Goal: Navigation & Orientation: Find specific page/section

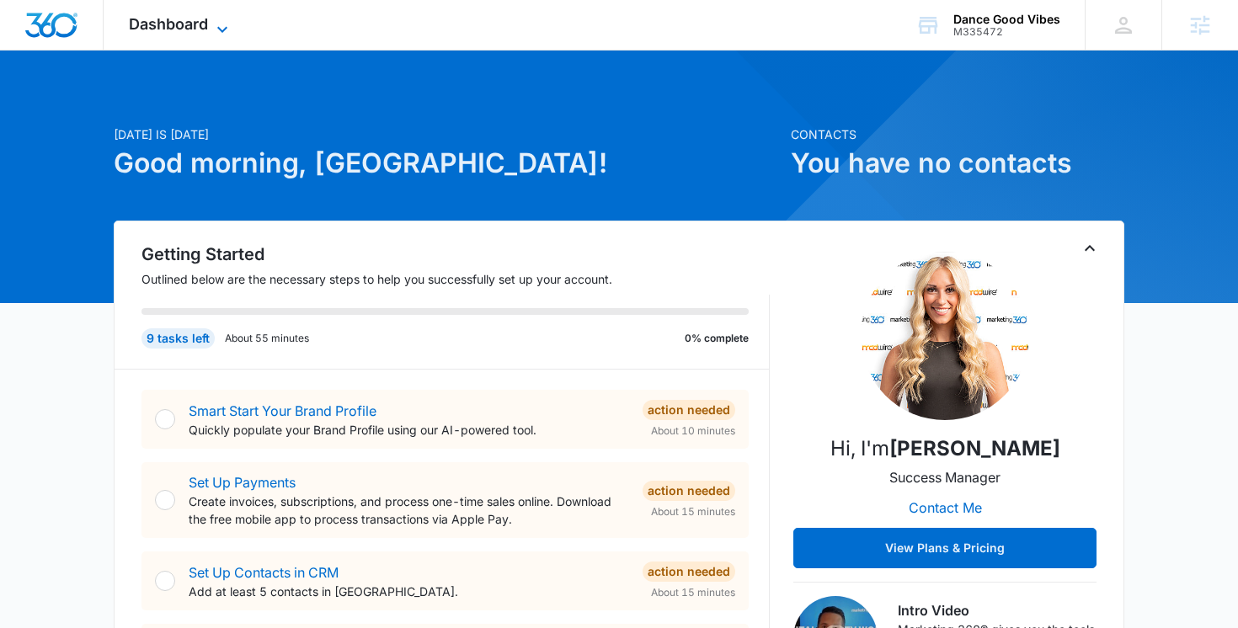
click at [198, 29] on span "Dashboard" at bounding box center [168, 24] width 79 height 18
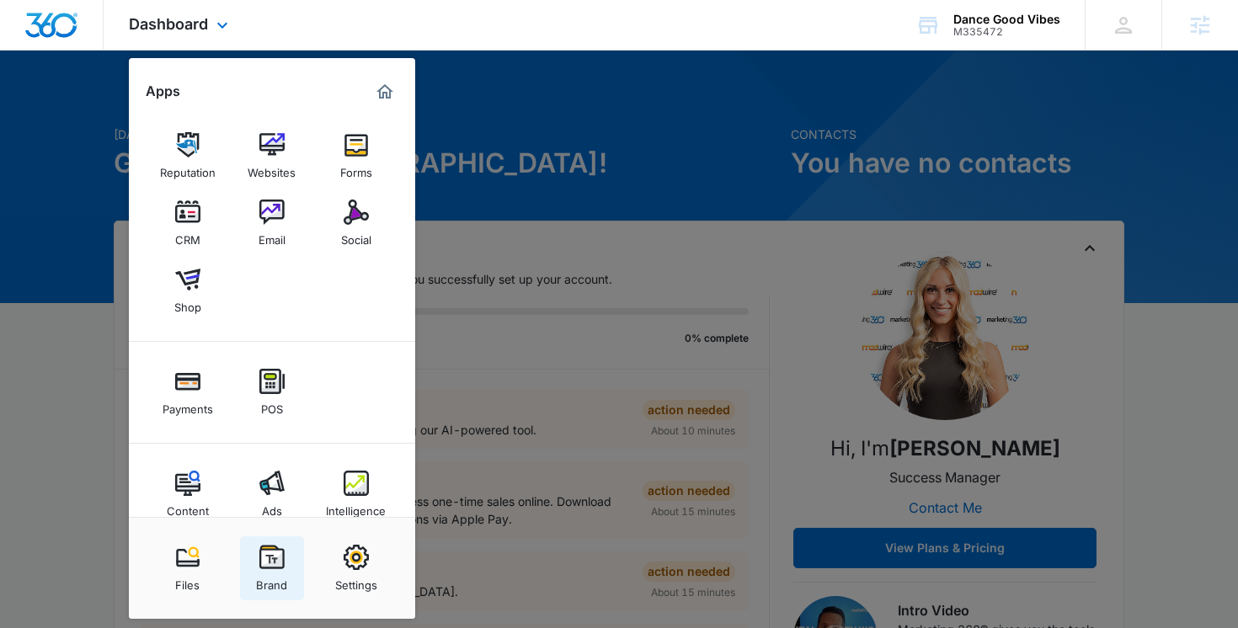
click at [278, 577] on div "Brand" at bounding box center [271, 581] width 31 height 22
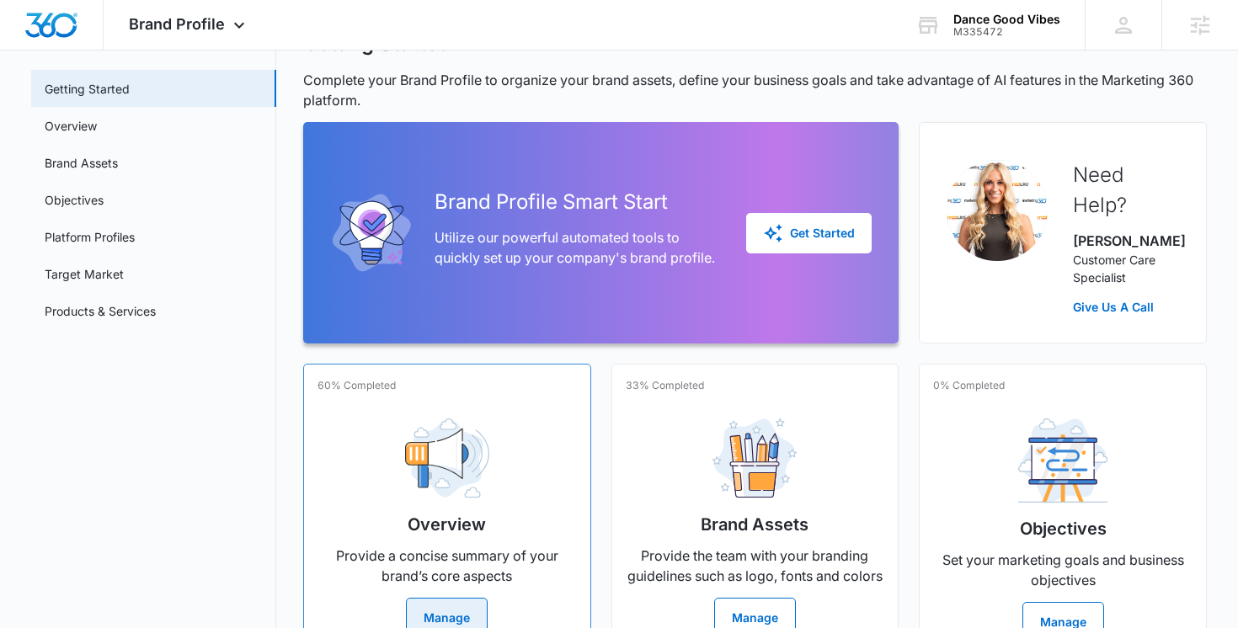
scroll to position [106, 0]
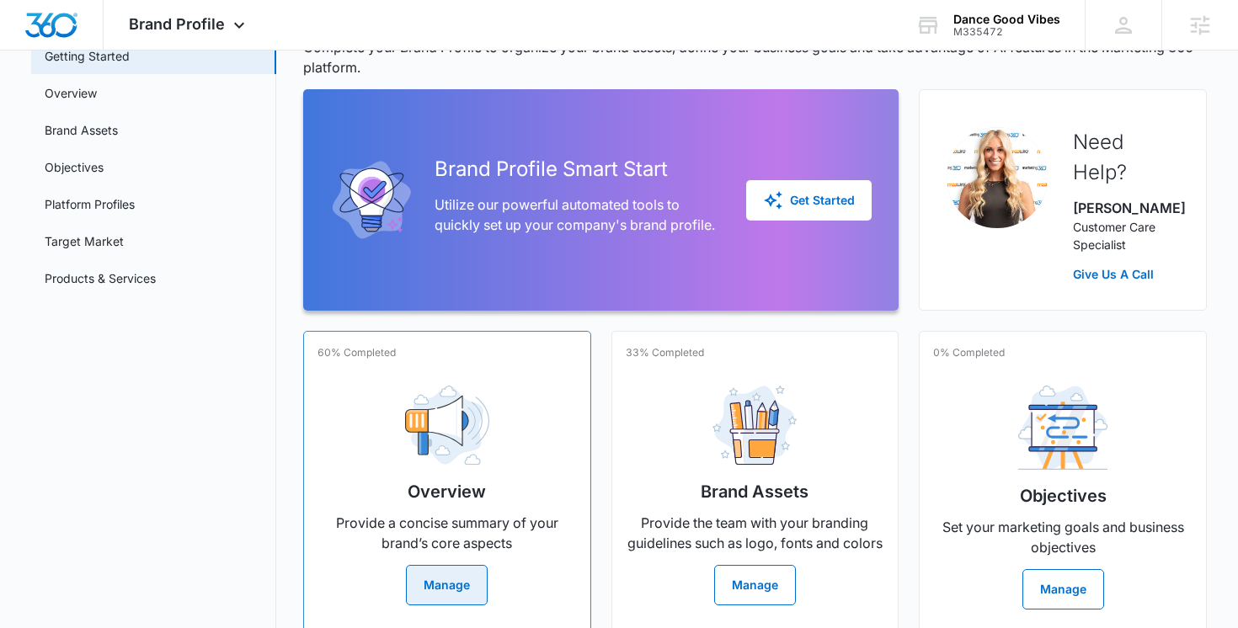
click at [444, 587] on button "Manage" at bounding box center [447, 585] width 82 height 40
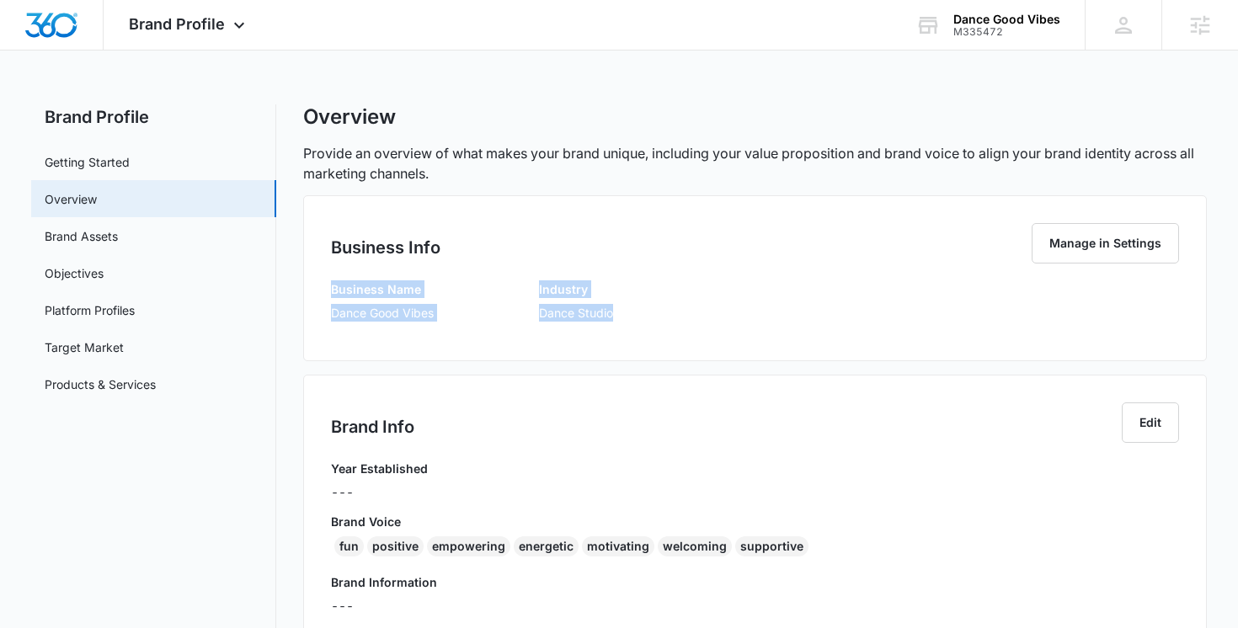
drag, startPoint x: 320, startPoint y: 286, endPoint x: 665, endPoint y: 310, distance: 346.2
click at [665, 310] on div "Business Info Manage in Settings Business Name Dance Good Vibes Industry Dance …" at bounding box center [755, 278] width 905 height 166
copy div "Business Name Dance Good Vibes Industry Dance Studio"
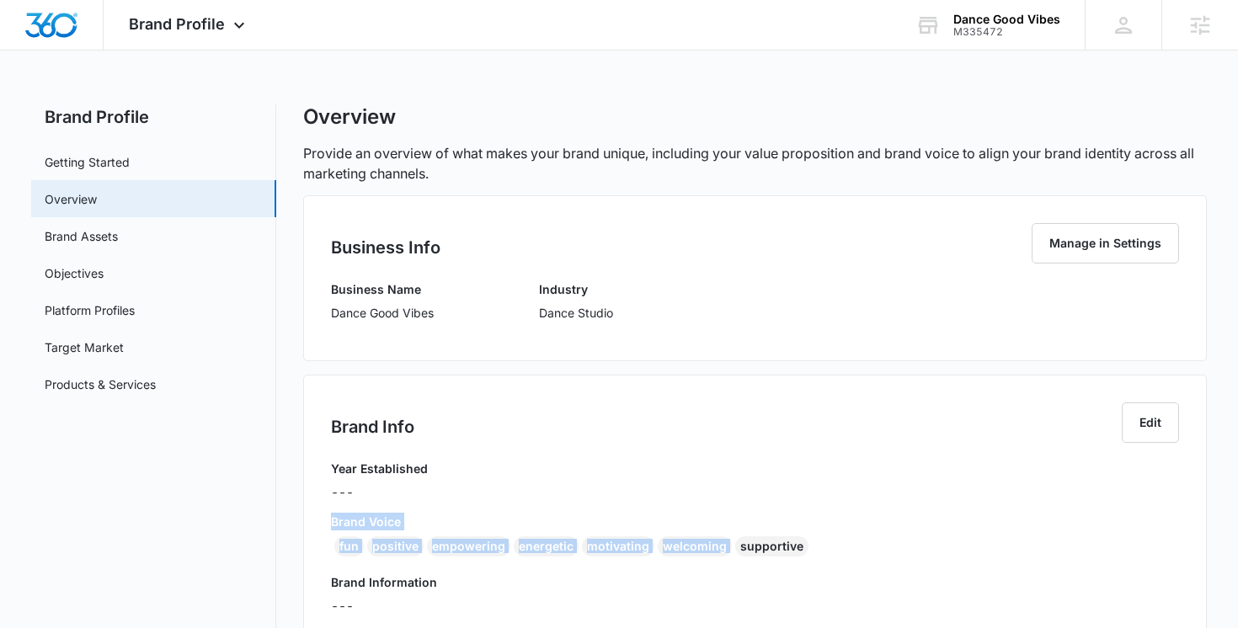
drag, startPoint x: 332, startPoint y: 526, endPoint x: 884, endPoint y: 540, distance: 552.7
click at [884, 540] on div "Brand Voice fun positive empowering energetic motivating welcoming supportive" at bounding box center [755, 538] width 849 height 51
click at [900, 569] on div "Year Established --- Brand Voice fun positive empowering energetic motivating w…" at bounding box center [755, 632] width 849 height 344
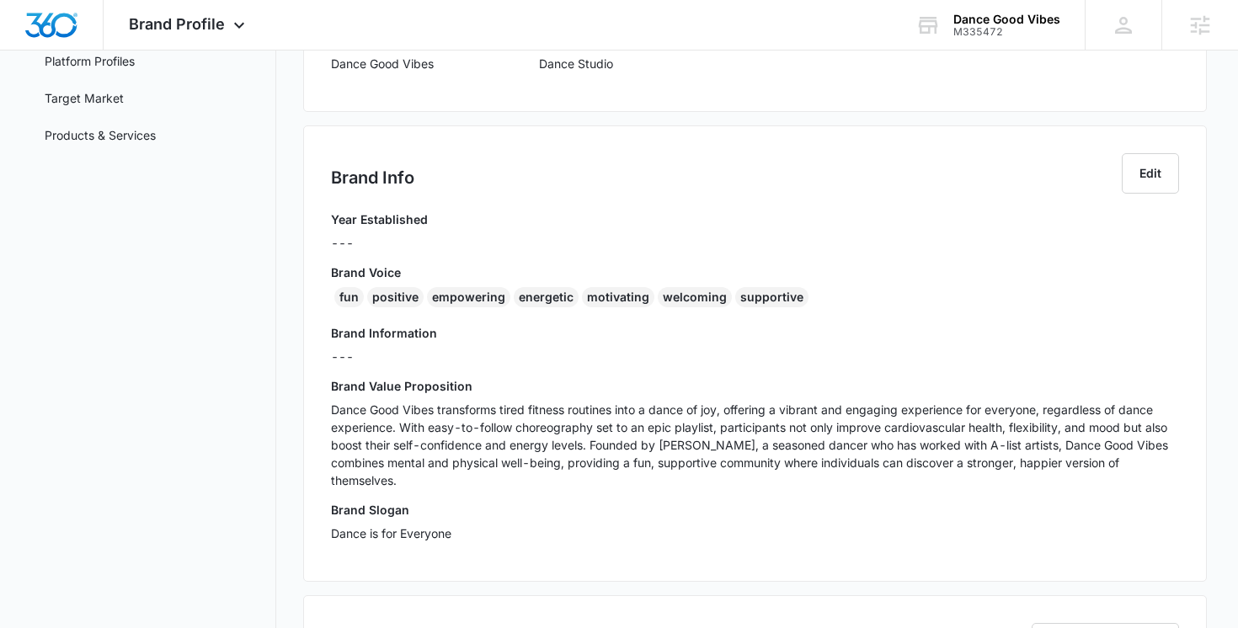
scroll to position [282, 0]
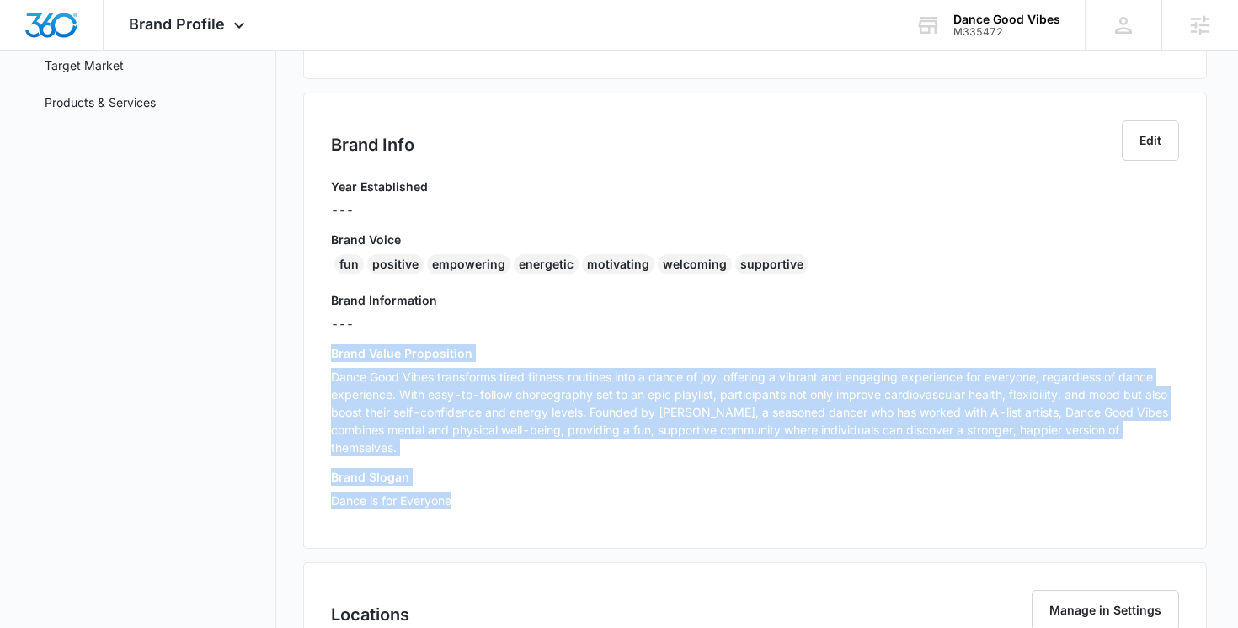
drag, startPoint x: 489, startPoint y: 497, endPoint x: 322, endPoint y: 346, distance: 224.8
click at [322, 346] on div "Brand Info Edit Year Established --- Brand Voice fun positive empowering energe…" at bounding box center [755, 321] width 905 height 457
copy div "Brand Value Proposition Dance Good Vibes transforms tired fitness routines into…"
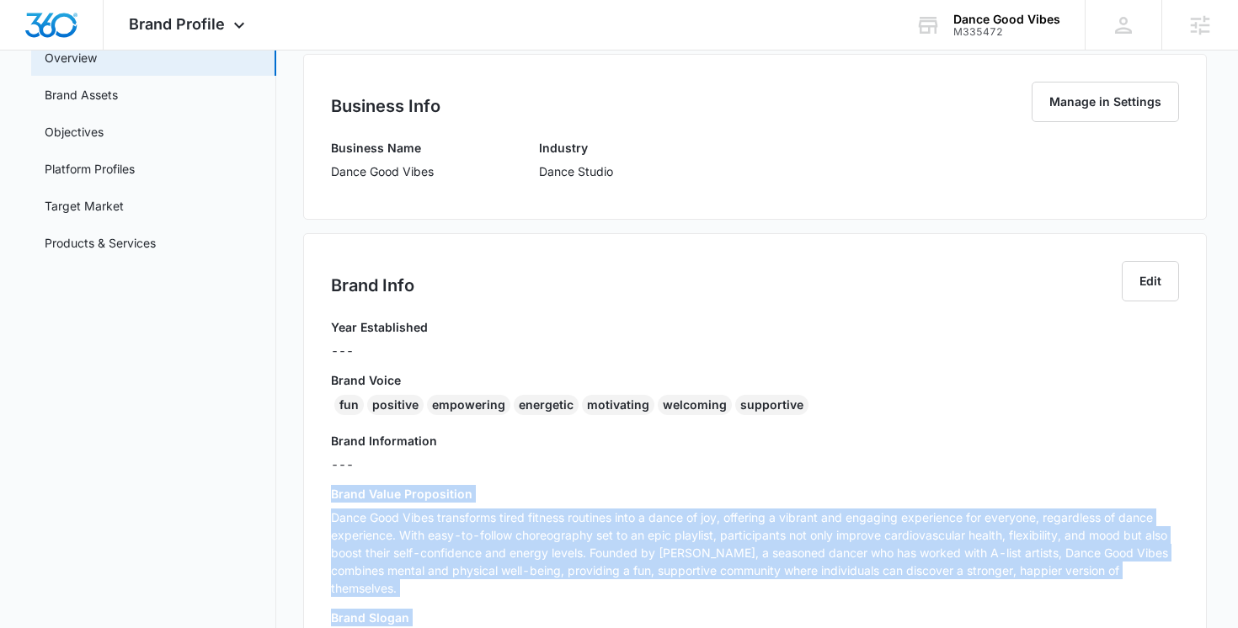
scroll to position [59, 0]
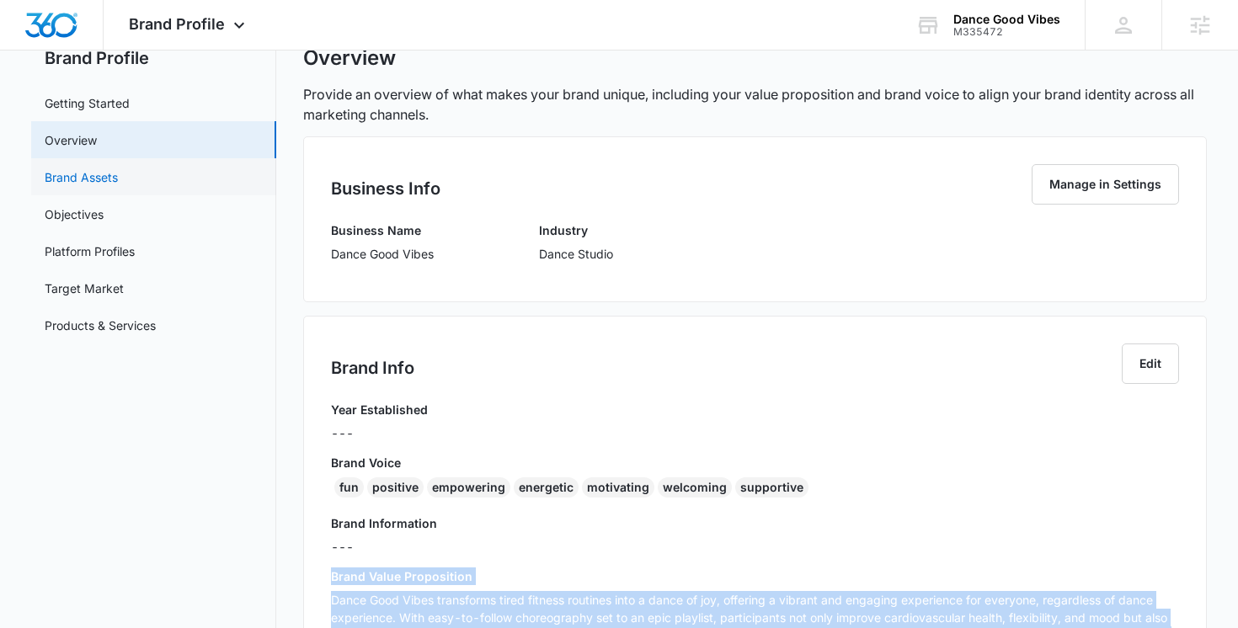
click at [118, 184] on link "Brand Assets" at bounding box center [81, 177] width 73 height 18
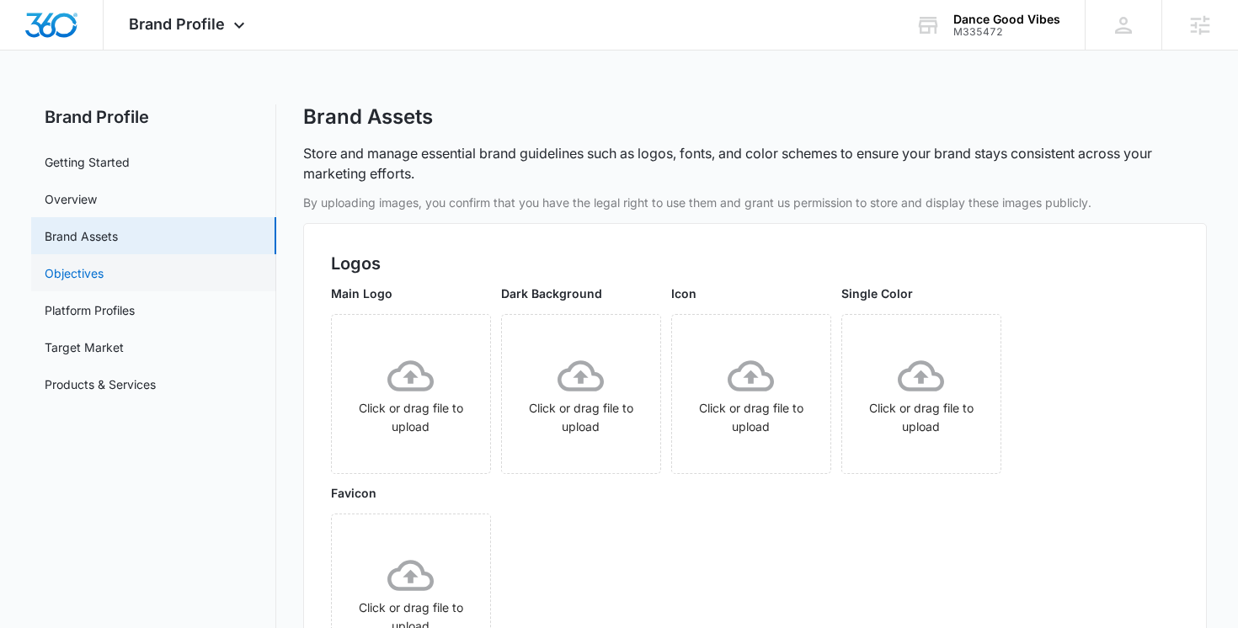
click at [104, 268] on link "Objectives" at bounding box center [74, 273] width 59 height 18
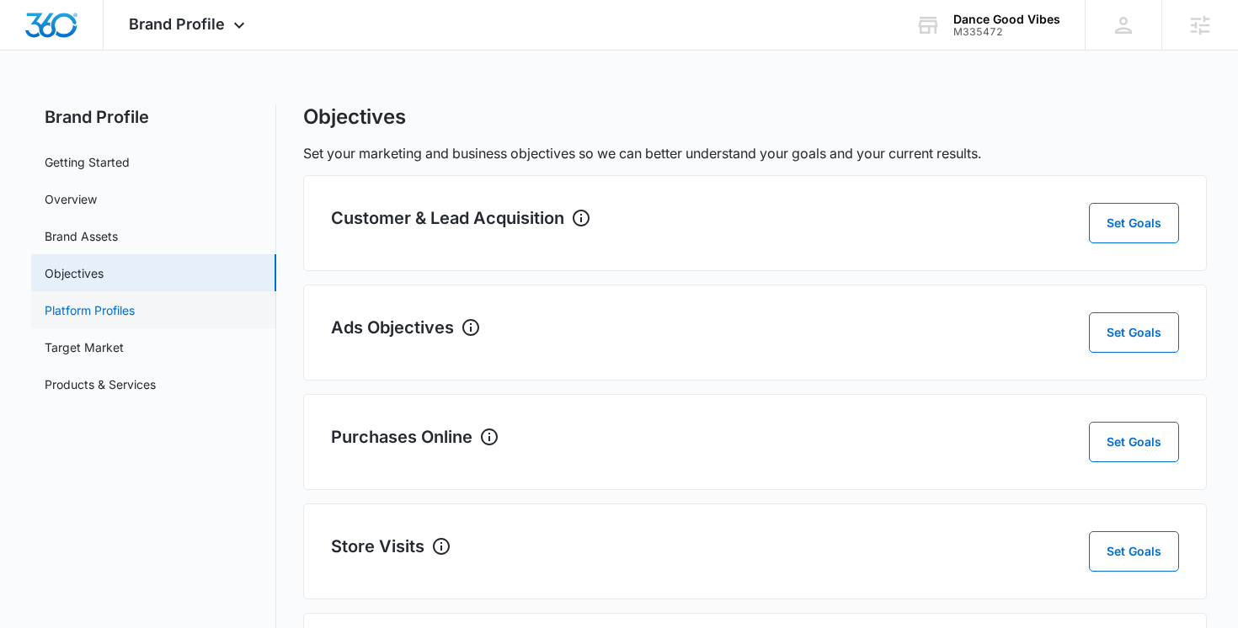
click at [135, 319] on link "Platform Profiles" at bounding box center [90, 311] width 90 height 18
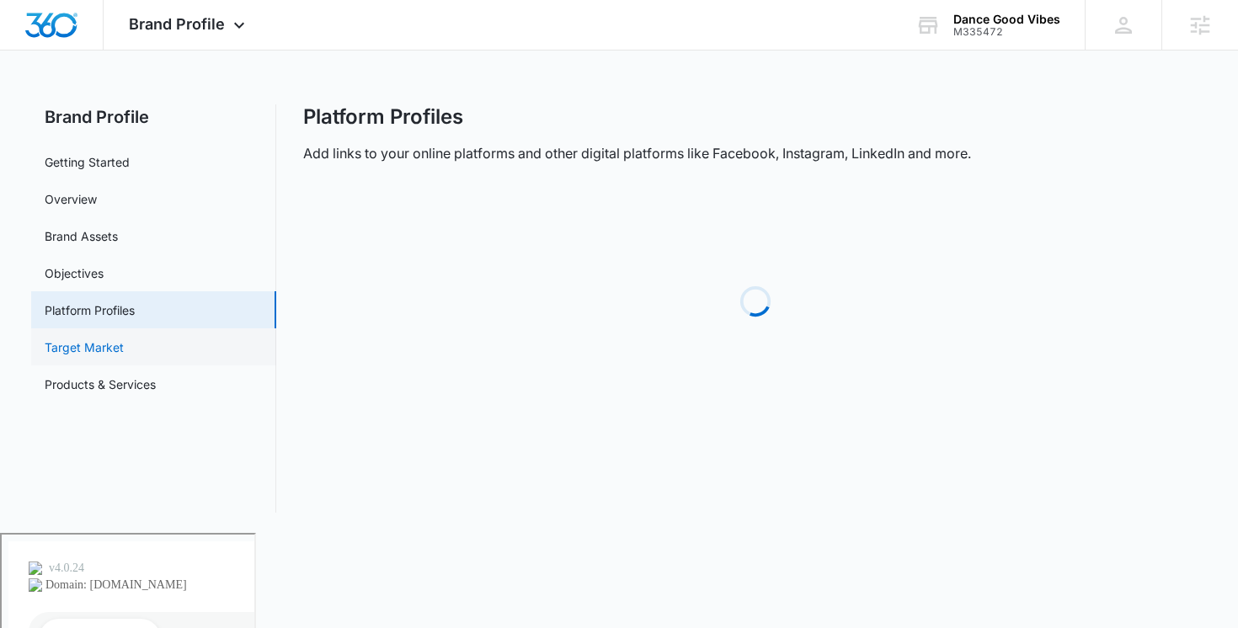
click at [124, 356] on link "Target Market" at bounding box center [84, 348] width 79 height 18
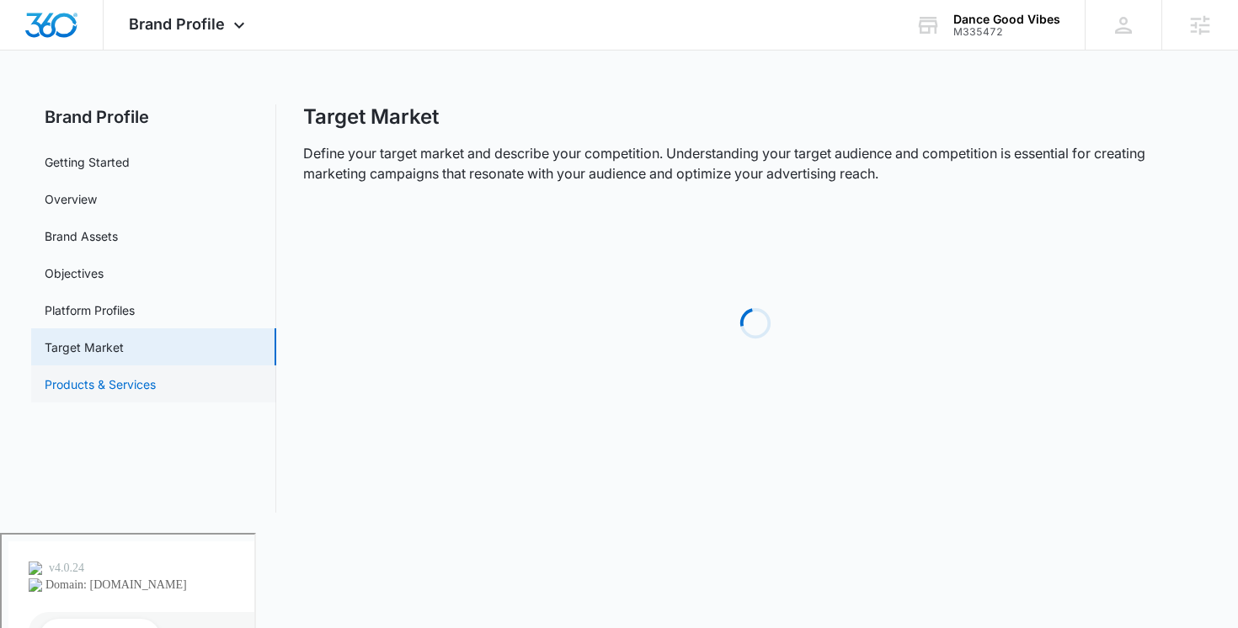
click at [156, 381] on link "Products & Services" at bounding box center [100, 385] width 111 height 18
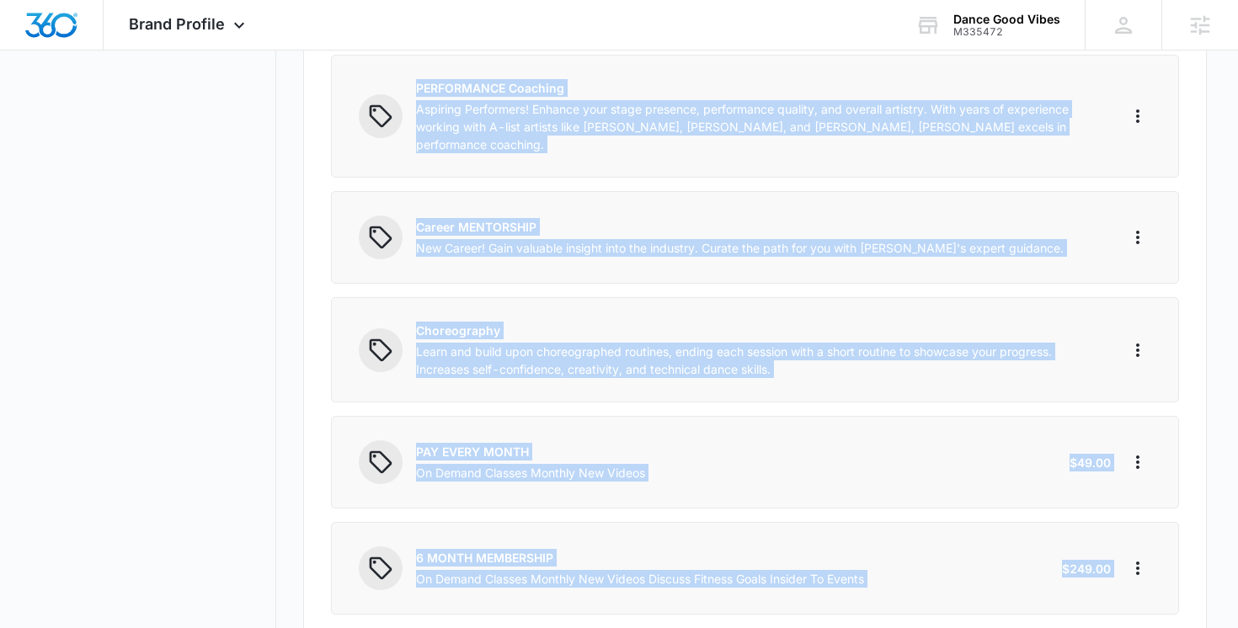
scroll to position [776, 0]
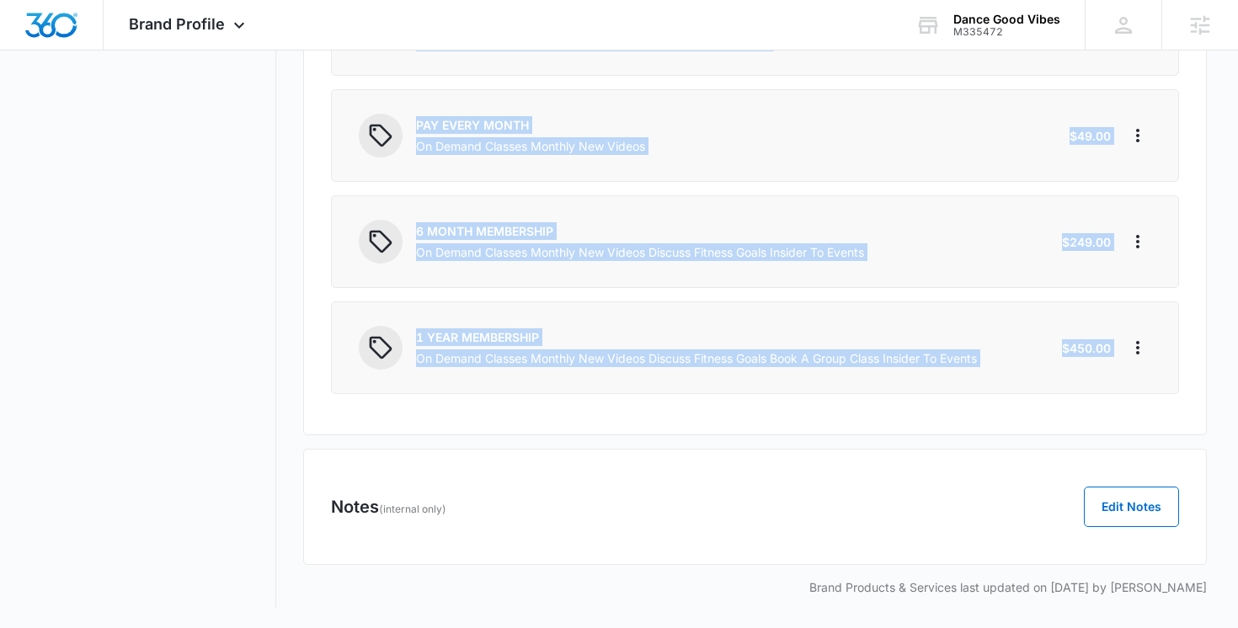
copy div "Dance Good Vibes Class A vibrant class featuring an eclectic mix of music genre…"
drag, startPoint x: 407, startPoint y: 392, endPoint x: 1144, endPoint y: 377, distance: 737.2
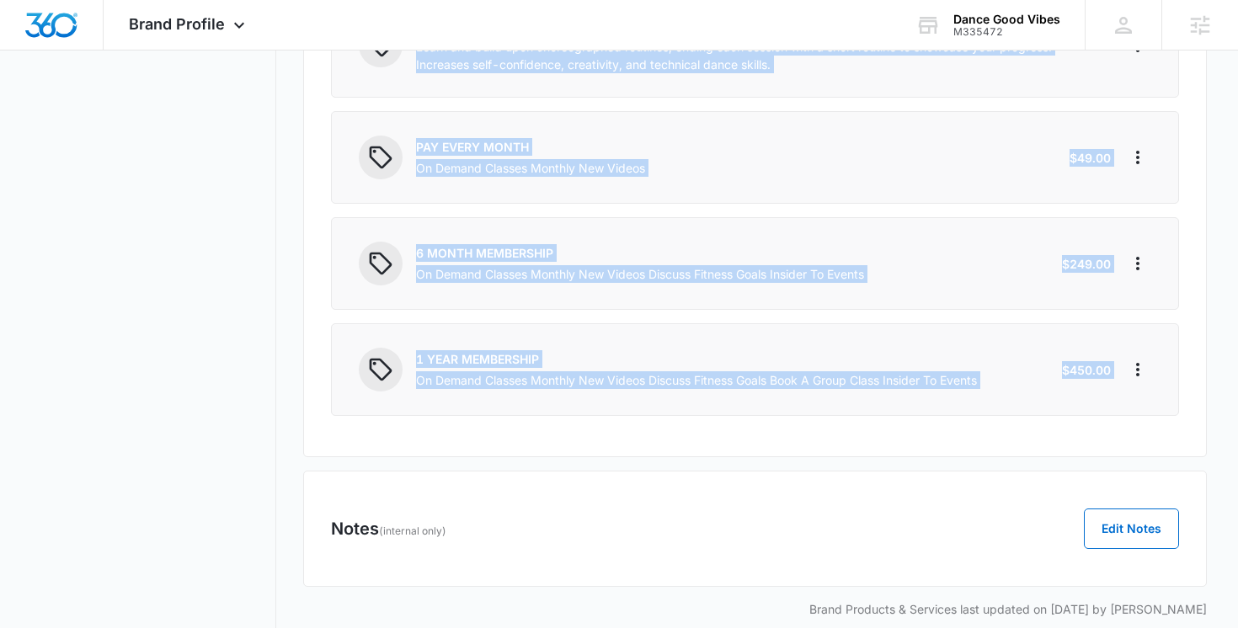
scroll to position [0, 0]
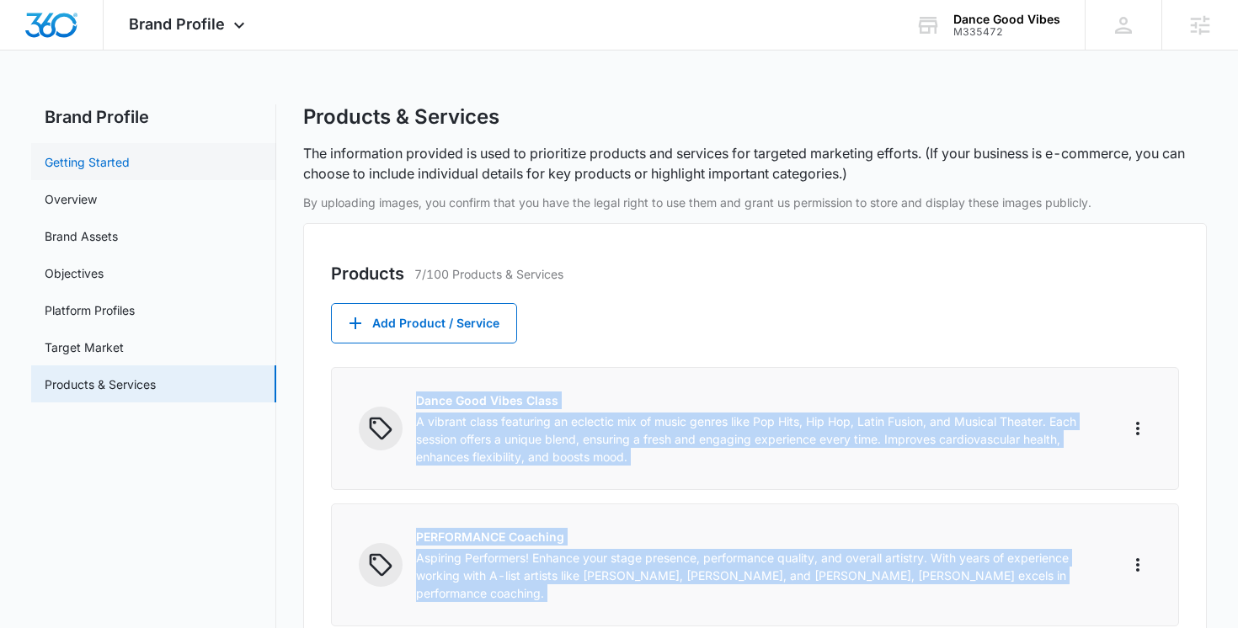
click at [130, 171] on link "Getting Started" at bounding box center [87, 162] width 85 height 18
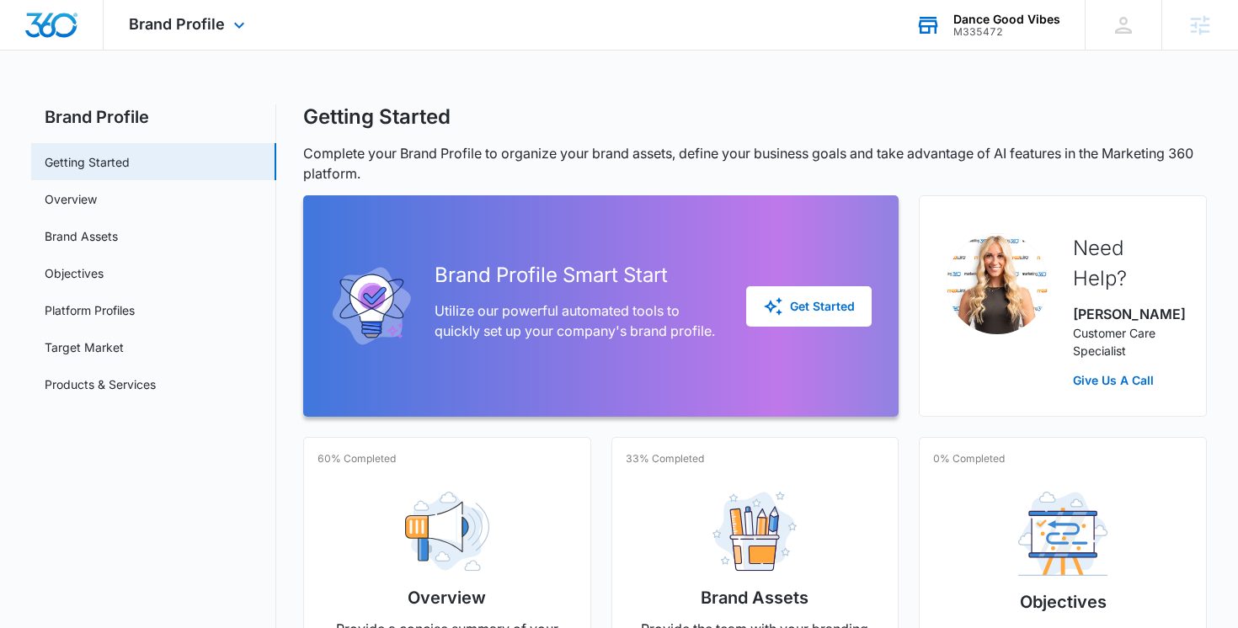
click at [1017, 34] on div "M335472" at bounding box center [1007, 32] width 107 height 12
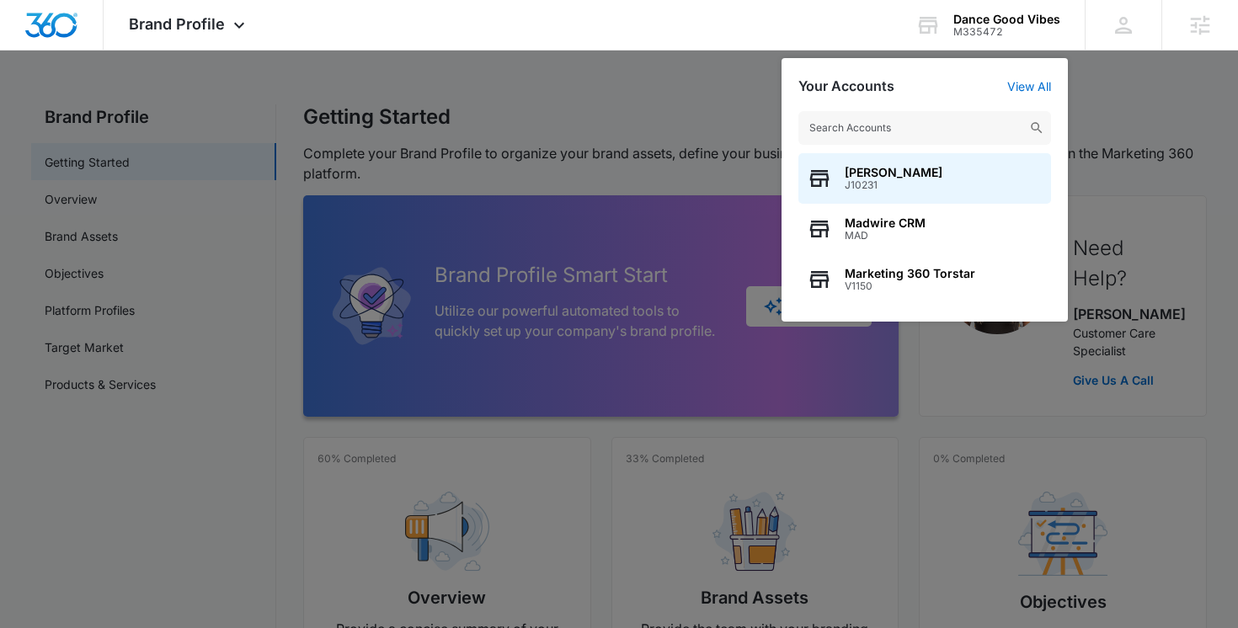
click at [319, 243] on div at bounding box center [619, 314] width 1238 height 628
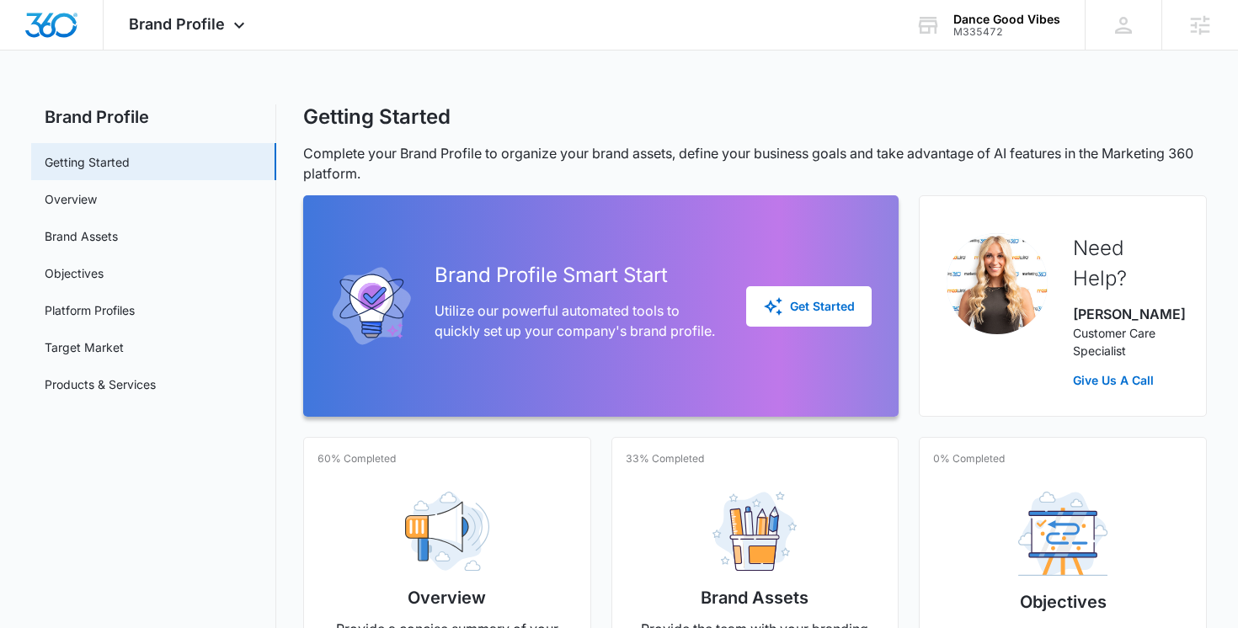
click at [216, 51] on div "Brand Profile Apps Reputation Websites Forms CRM Email Social Shop Payments POS…" at bounding box center [619, 574] width 1238 height 1148
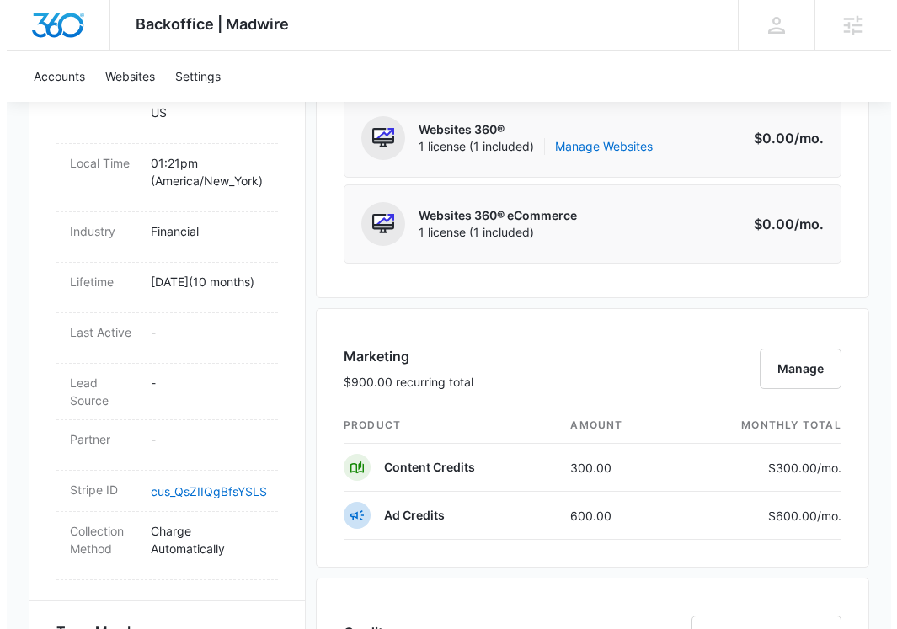
scroll to position [789, 0]
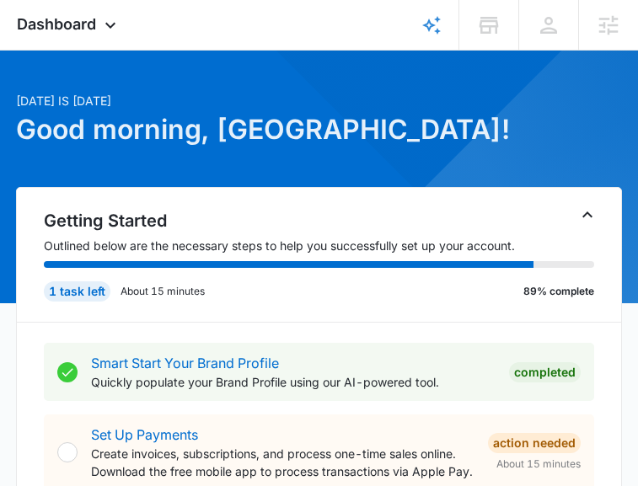
click at [163, 51] on div at bounding box center [319, 177] width 638 height 253
click at [96, 22] on span "Dashboard" at bounding box center [56, 24] width 79 height 18
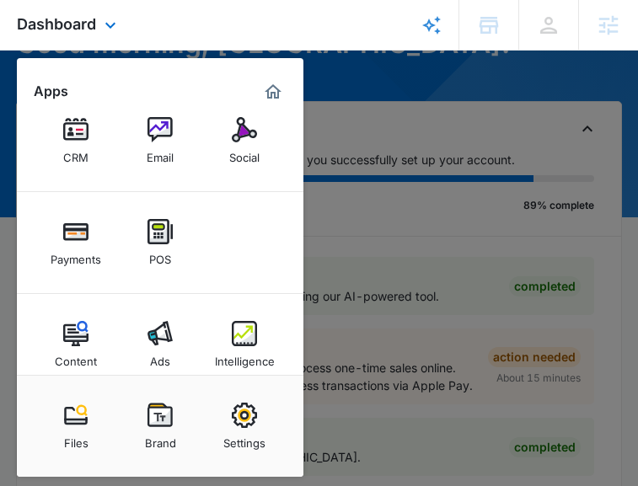
scroll to position [104, 0]
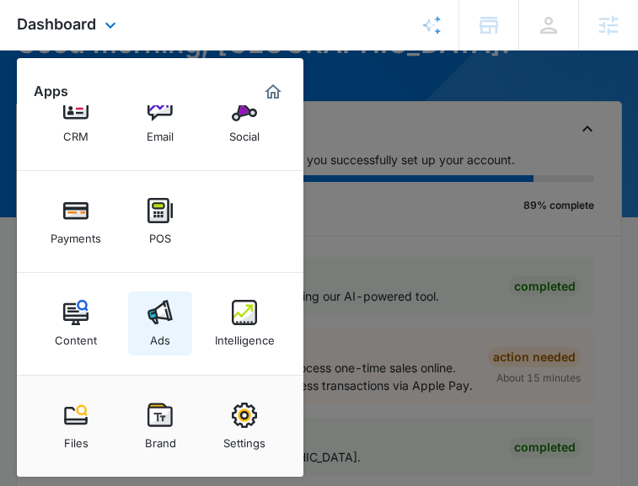
click at [192, 331] on link "Ads" at bounding box center [160, 323] width 64 height 64
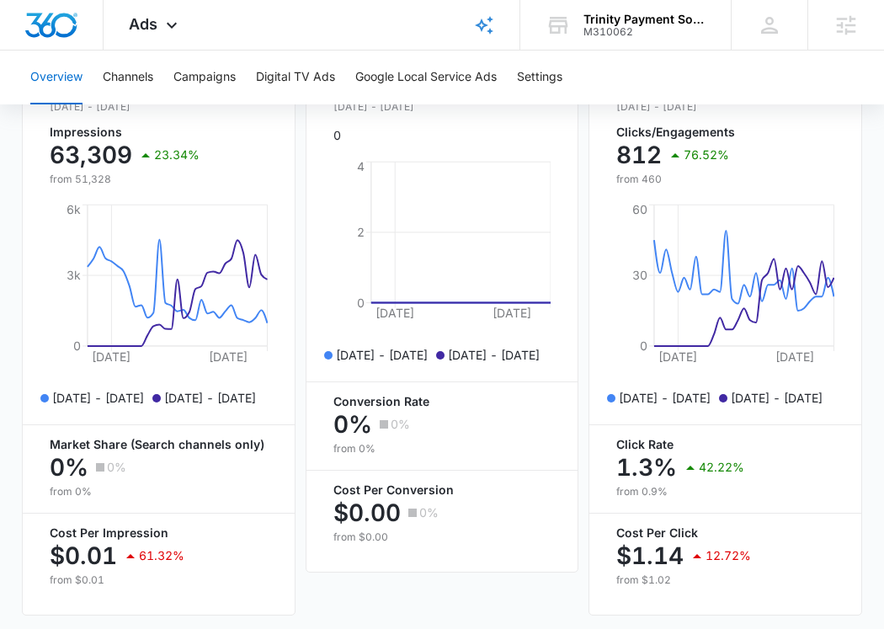
scroll to position [751, 0]
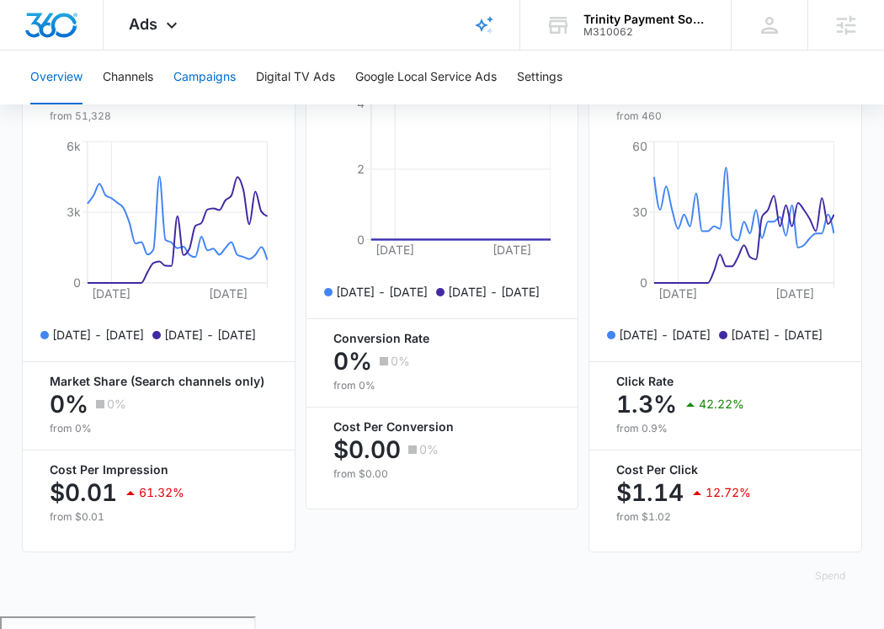
click at [234, 75] on button "Campaigns" at bounding box center [205, 78] width 62 height 54
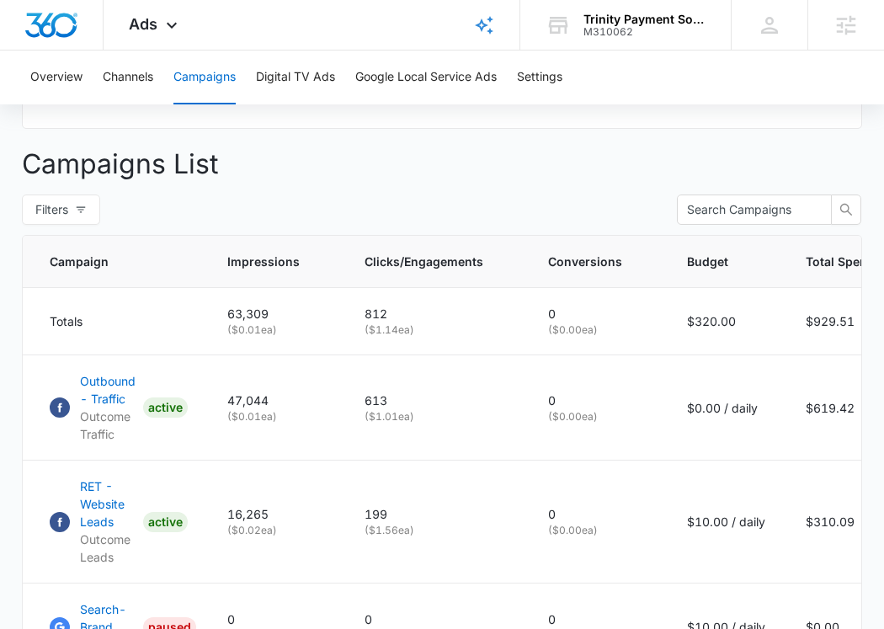
scroll to position [665, 0]
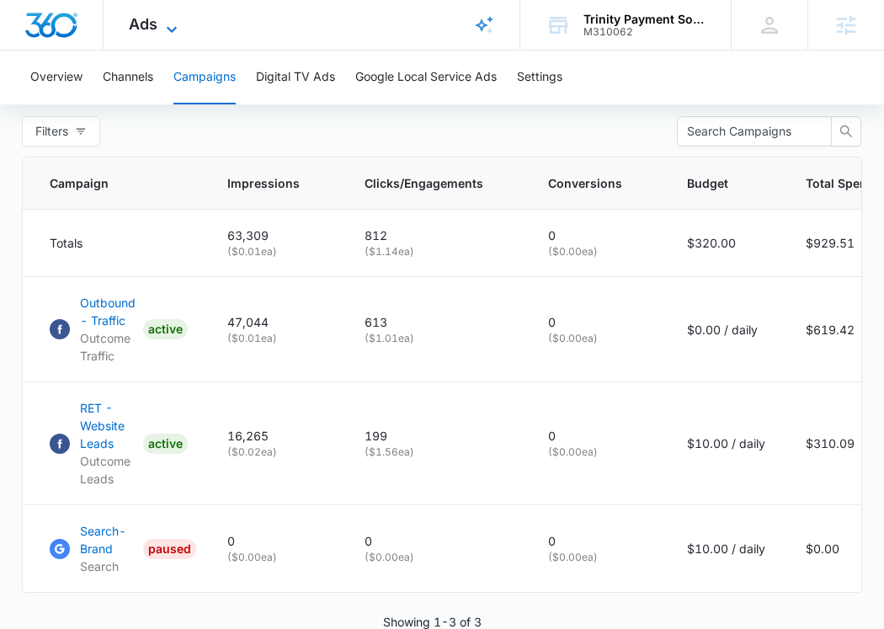
click at [142, 22] on span "Ads" at bounding box center [143, 24] width 29 height 18
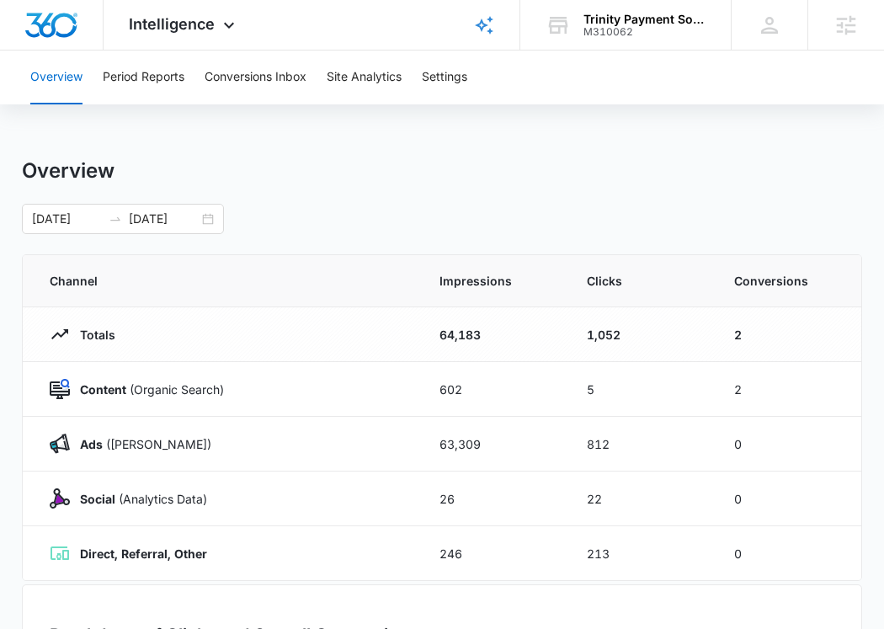
click at [217, 129] on div "Overview Period Reports Conversions Inbox Site Analytics Settings Overview [DAT…" at bounding box center [442, 547] width 884 height 992
click at [251, 95] on button "Conversions Inbox" at bounding box center [256, 78] width 102 height 54
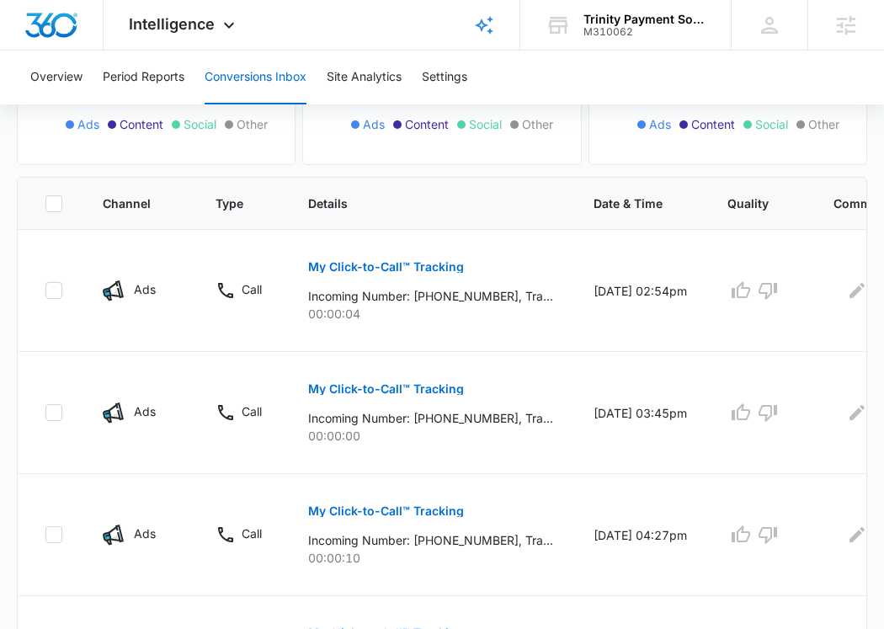
scroll to position [377, 0]
